Goal: Navigation & Orientation: Find specific page/section

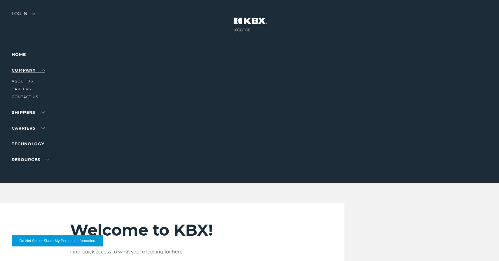
click at [44, 71] on link "Company" at bounding box center [28, 70] width 33 height 5
click at [22, 82] on link "About Us" at bounding box center [22, 81] width 21 height 4
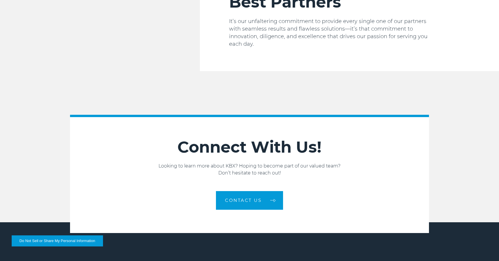
scroll to position [990, 0]
